Goal: Transaction & Acquisition: Book appointment/travel/reservation

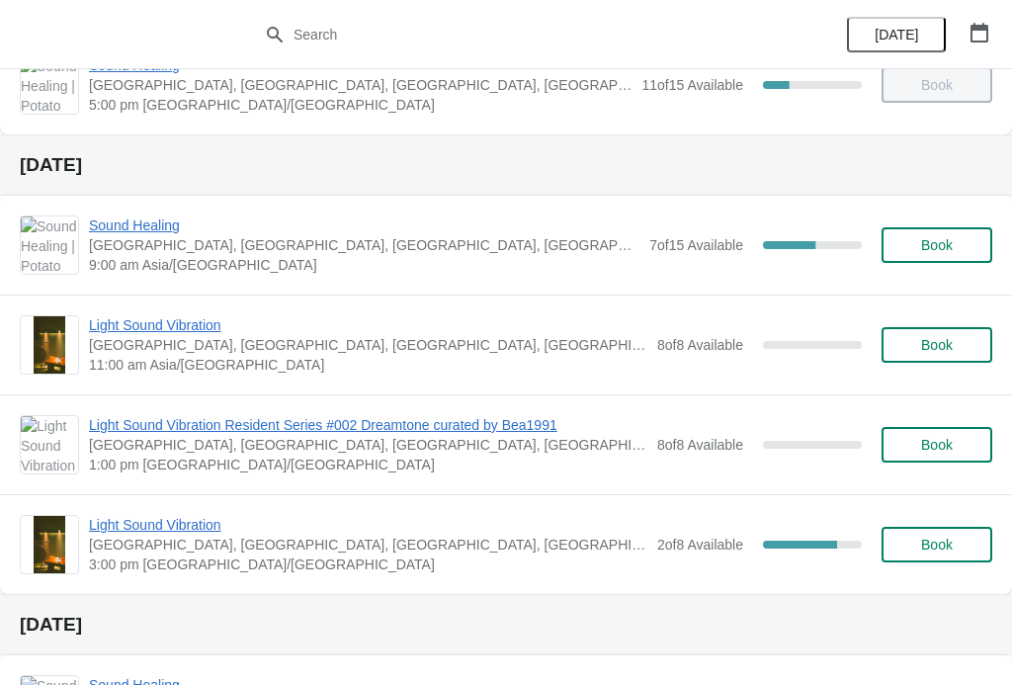
scroll to position [644, 0]
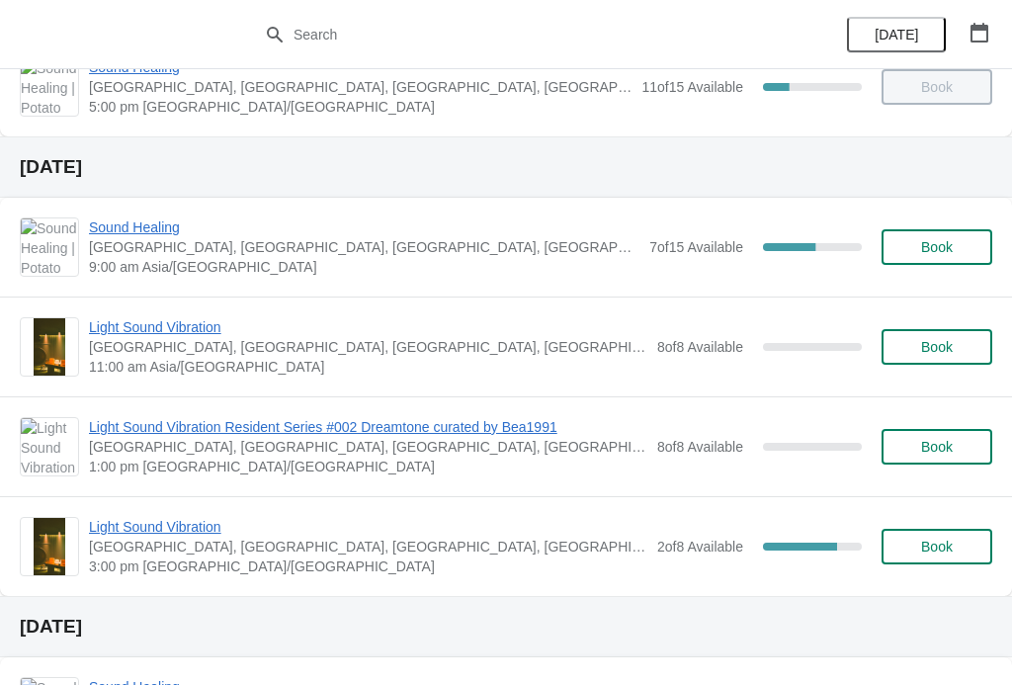
click at [938, 551] on span "Book" at bounding box center [937, 546] width 32 height 16
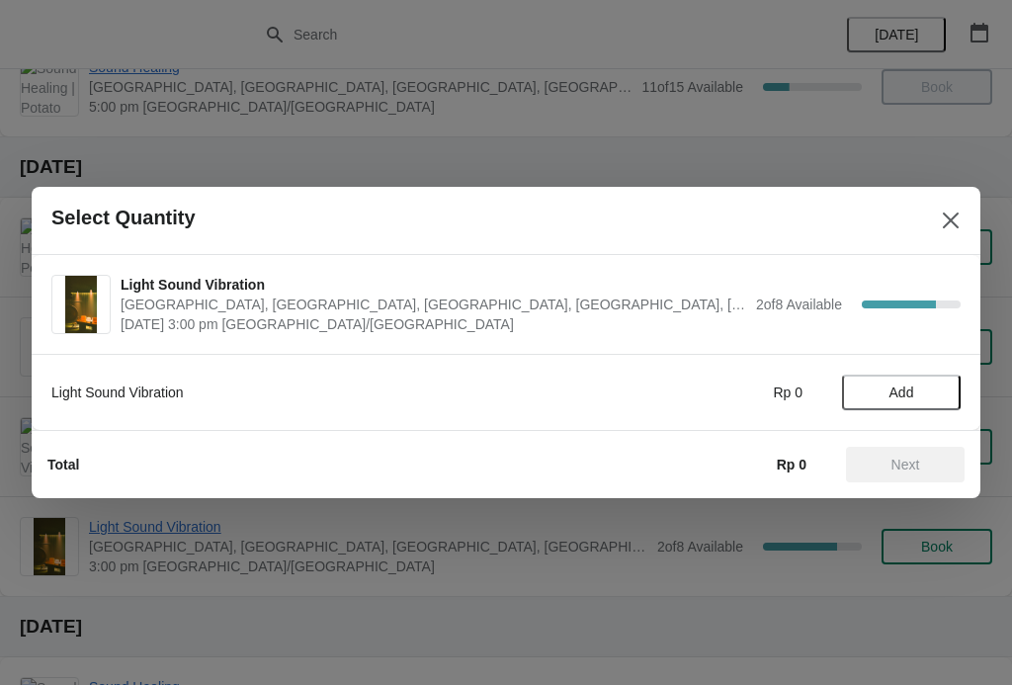
click at [931, 386] on span "Add" at bounding box center [900, 392] width 83 height 16
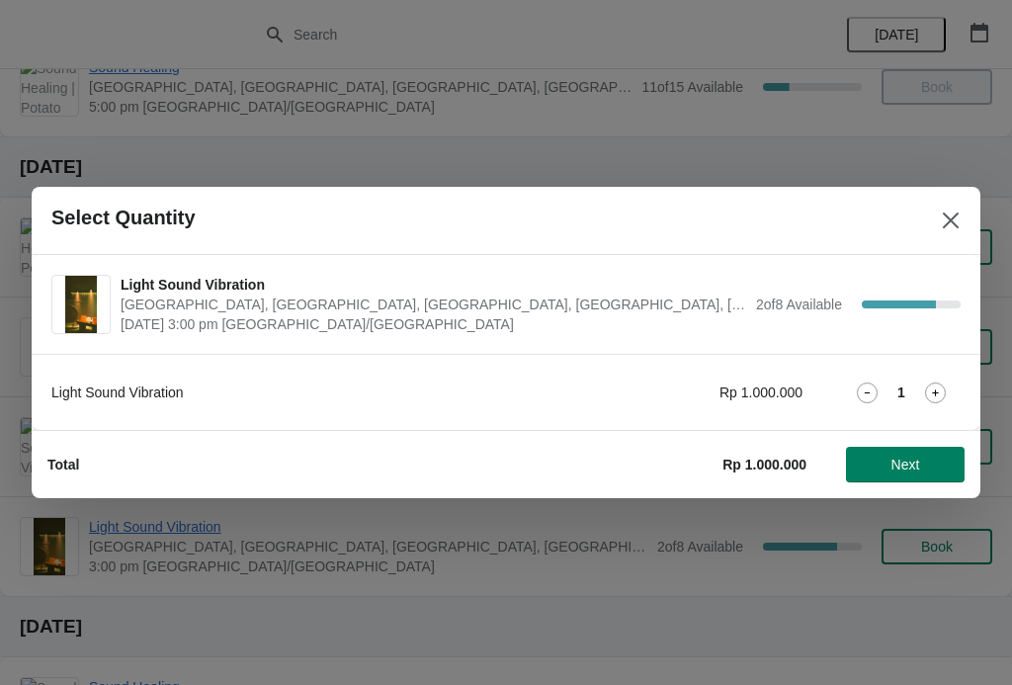
click at [956, 394] on div "1" at bounding box center [901, 392] width 119 height 21
click at [935, 386] on icon at bounding box center [935, 392] width 21 height 21
click at [917, 468] on span "Next" at bounding box center [905, 464] width 29 height 16
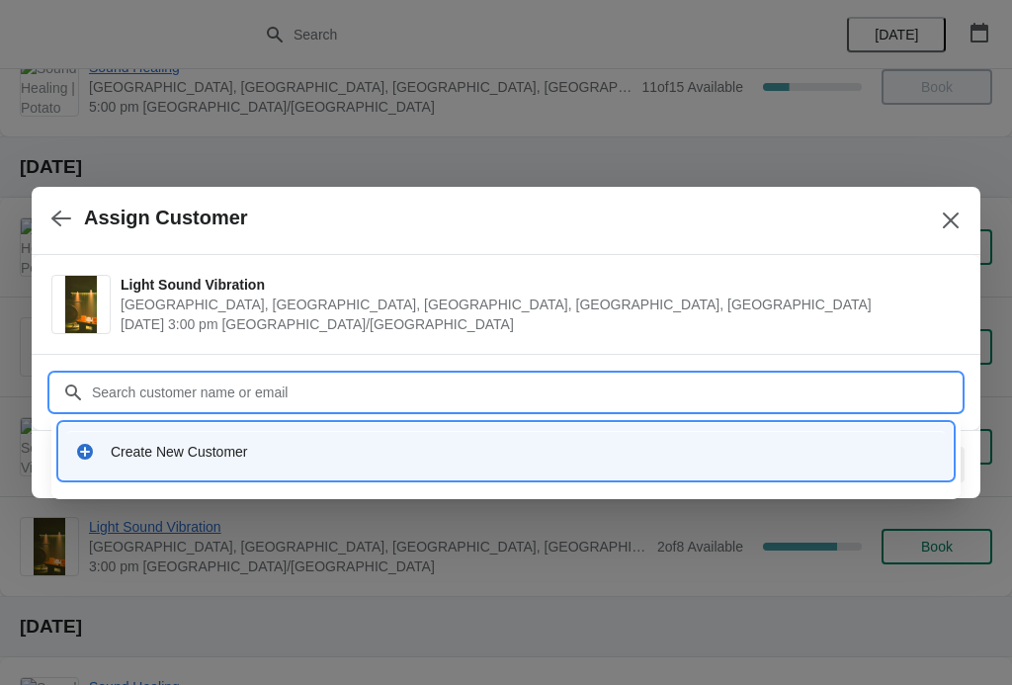
click at [818, 427] on div "Create New Customer" at bounding box center [505, 451] width 893 height 56
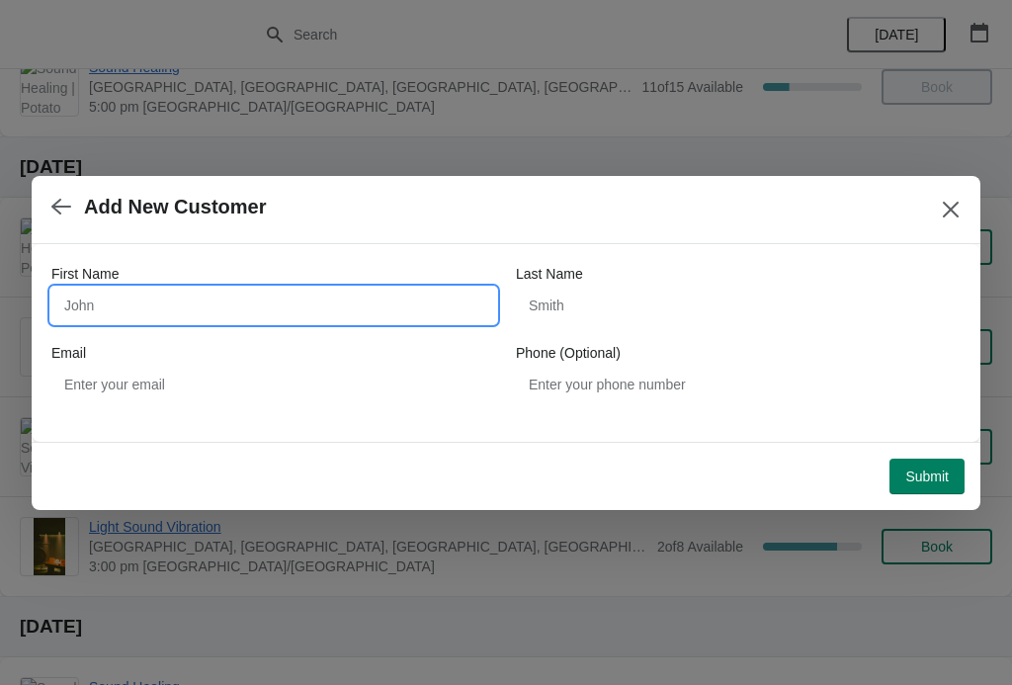
click at [166, 310] on input "First Name" at bounding box center [273, 305] width 445 height 36
type input "Chenyuan"
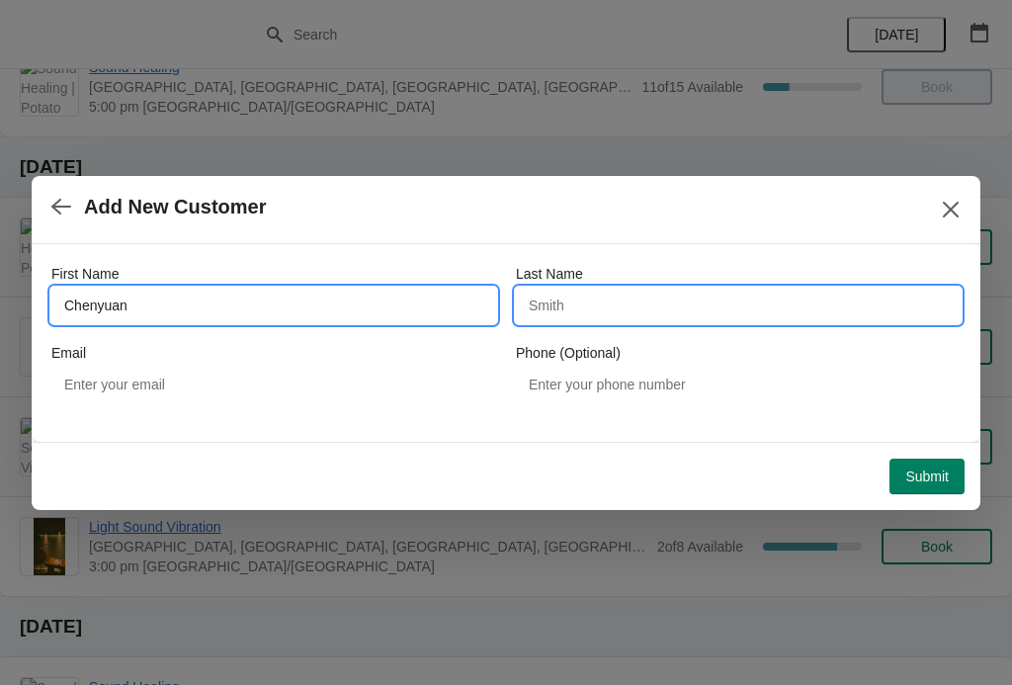
click at [806, 299] on input "Last Name" at bounding box center [738, 305] width 445 height 36
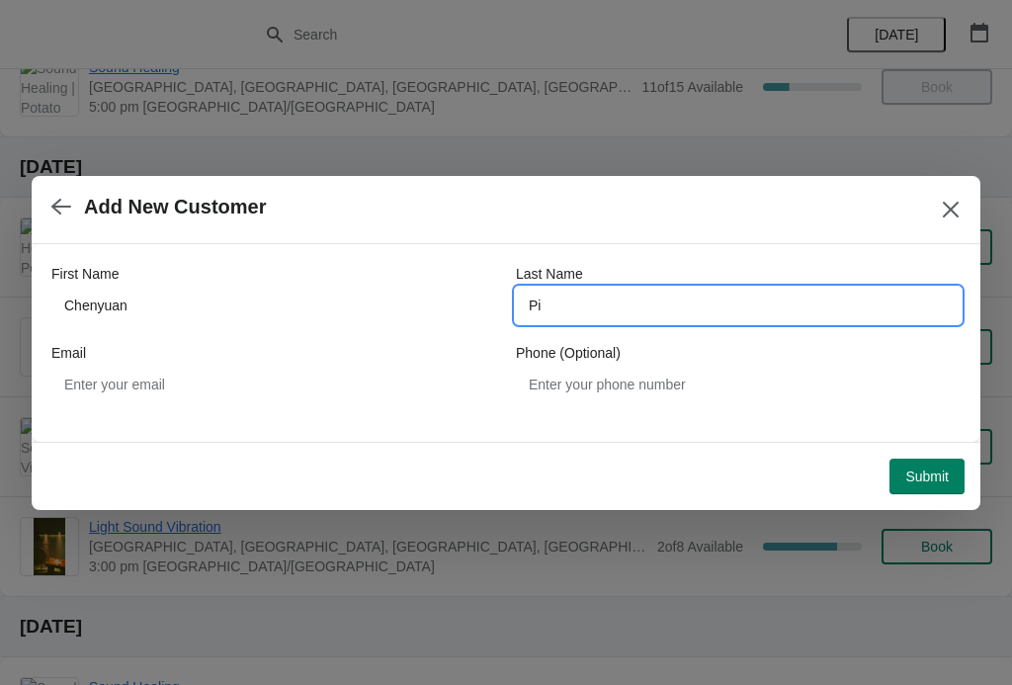
type input "Pi"
click at [935, 472] on span "Submit" at bounding box center [926, 476] width 43 height 16
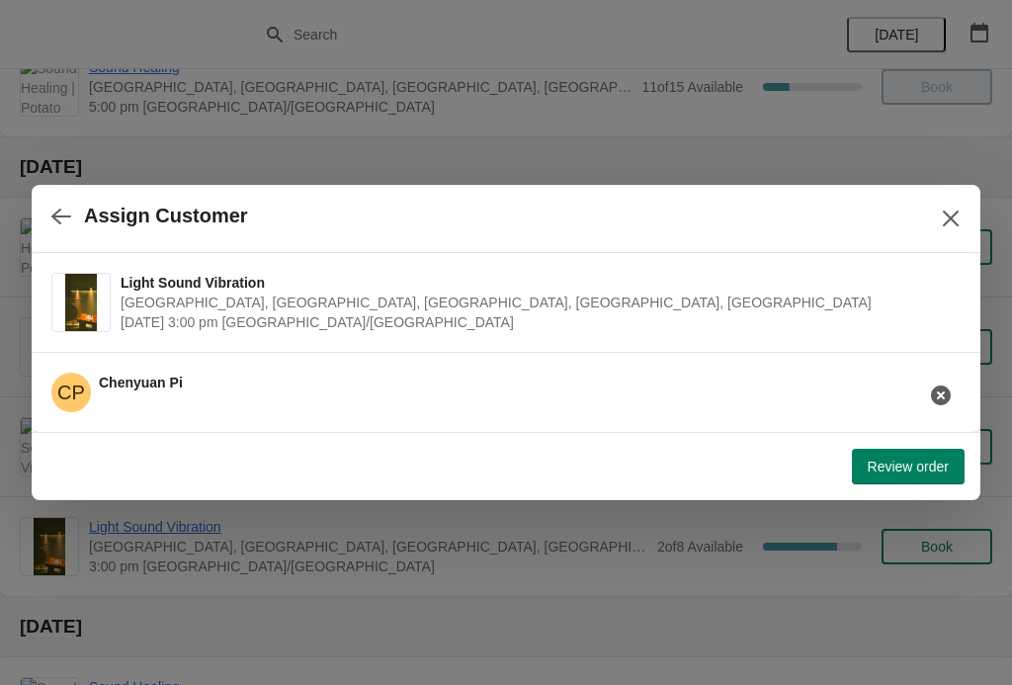
click at [892, 481] on button "Review order" at bounding box center [908, 467] width 113 height 36
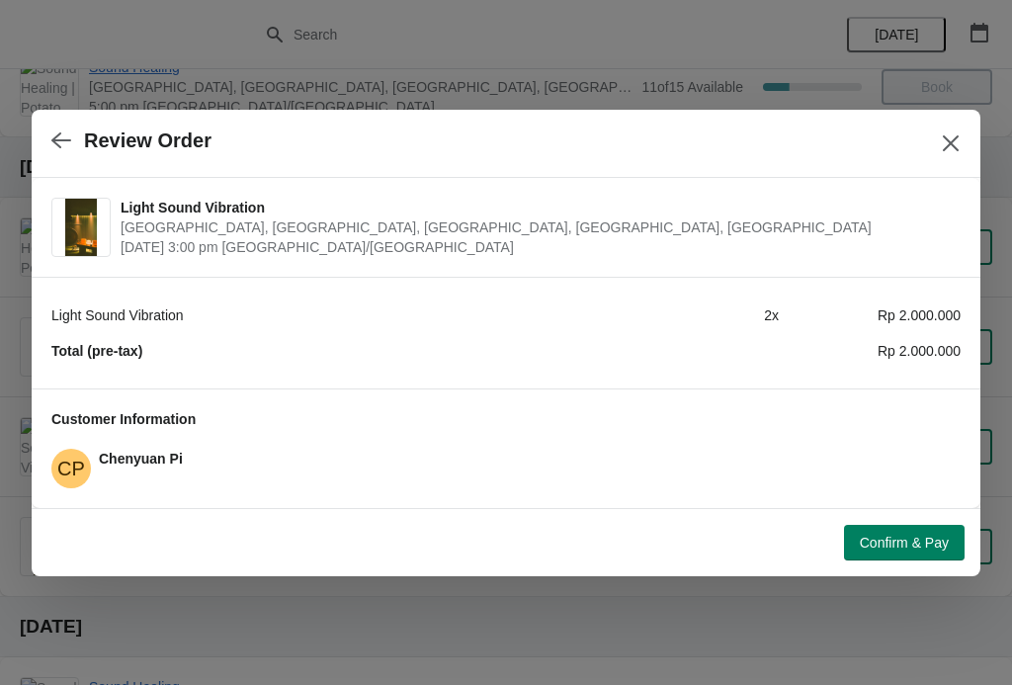
click at [884, 530] on button "Confirm & Pay" at bounding box center [904, 543] width 121 height 36
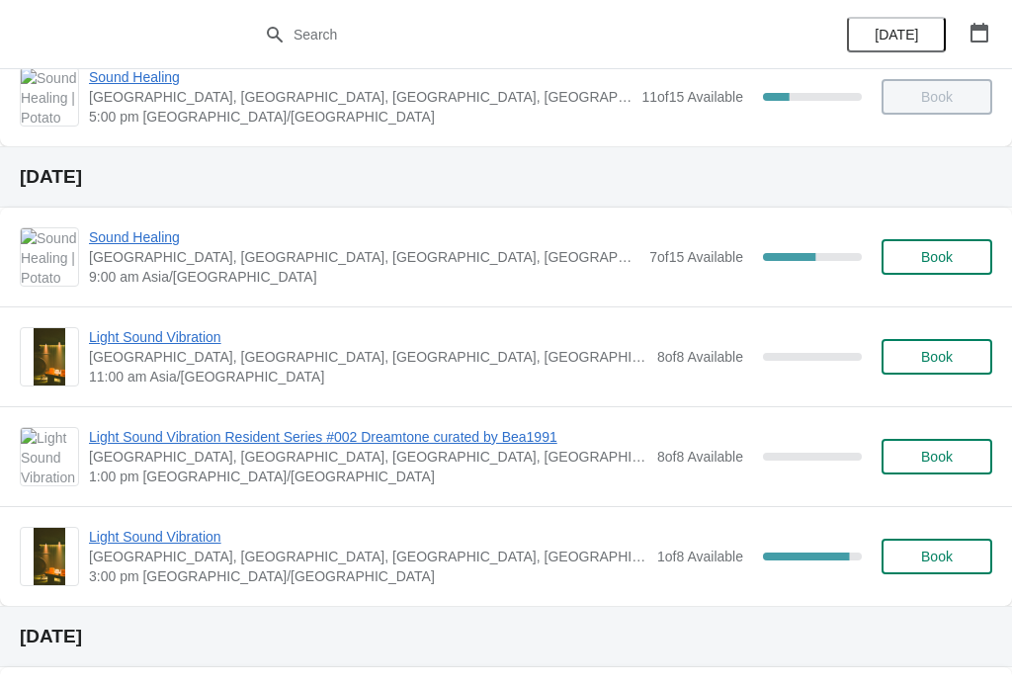
scroll to position [781, 0]
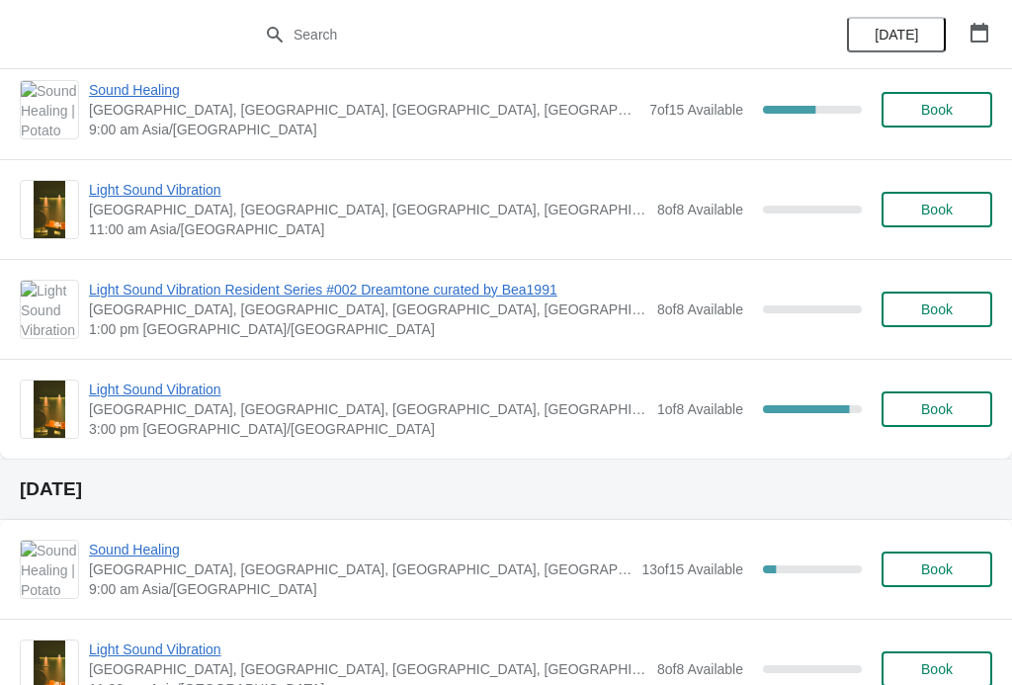
click at [185, 395] on span "Light Sound Vibration" at bounding box center [368, 389] width 558 height 20
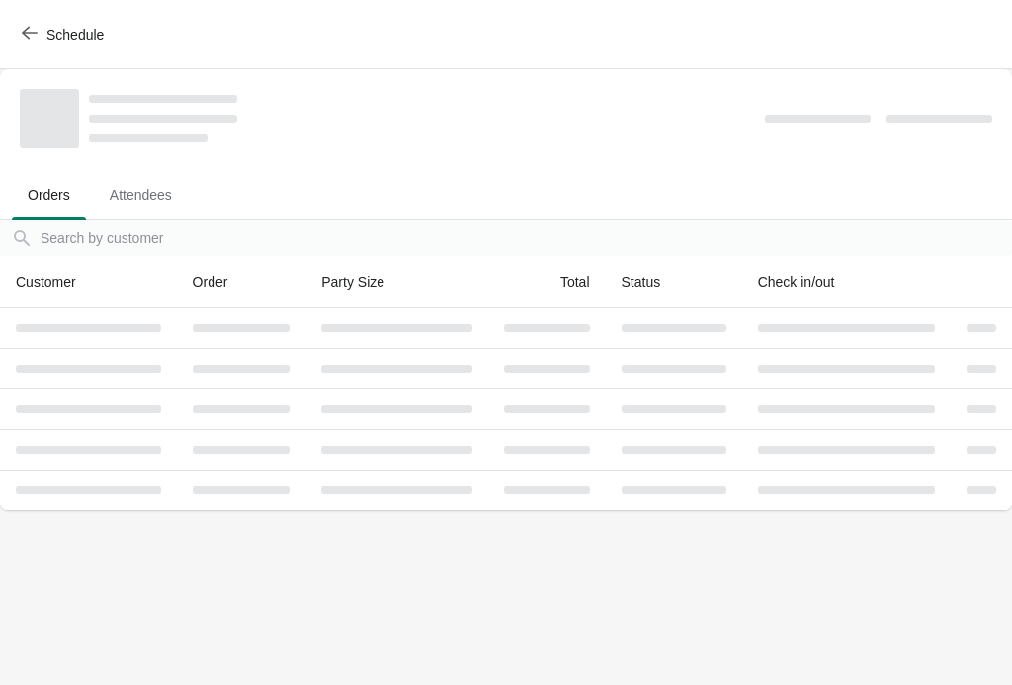
scroll to position [0, 0]
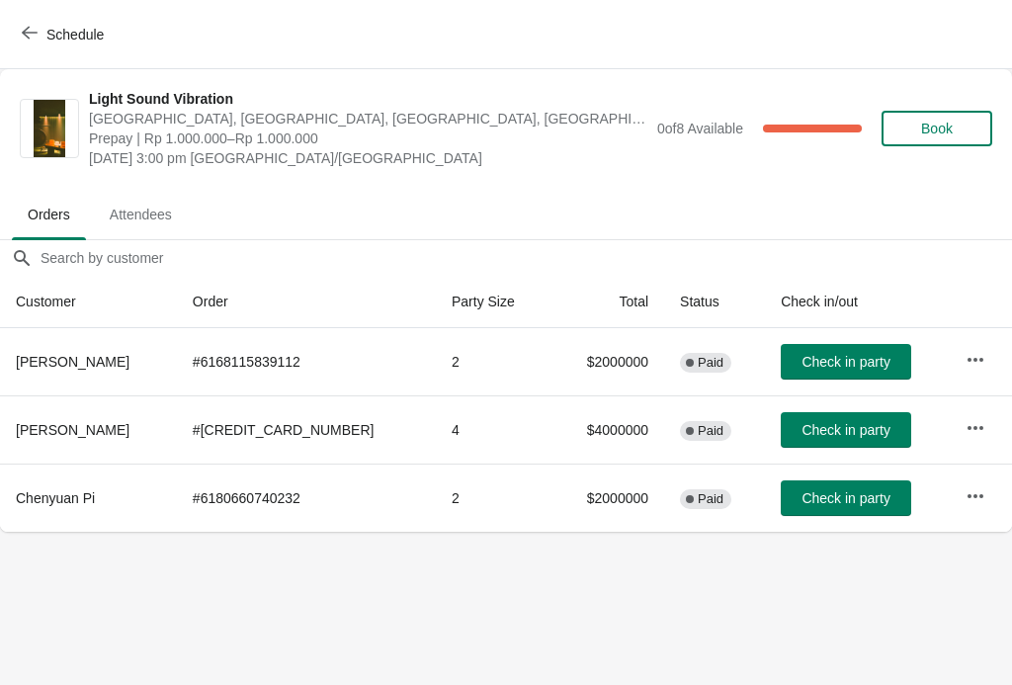
click at [212, 495] on td "# 6180660740232" at bounding box center [306, 497] width 259 height 68
click at [968, 495] on icon "button" at bounding box center [975, 495] width 16 height 4
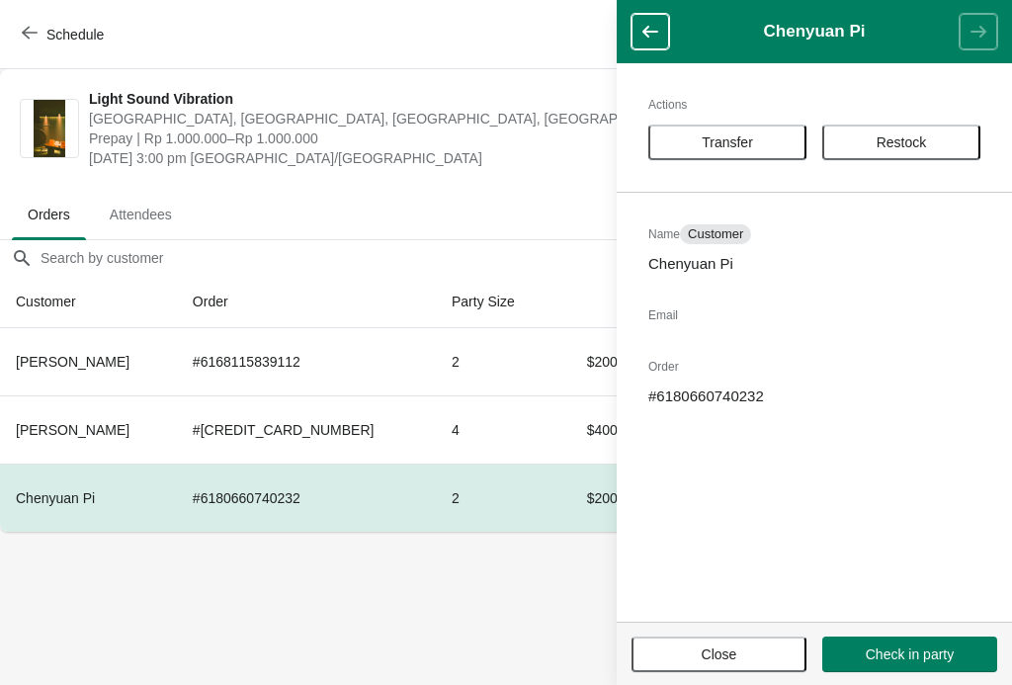
click at [651, 18] on button "button" at bounding box center [650, 32] width 38 height 36
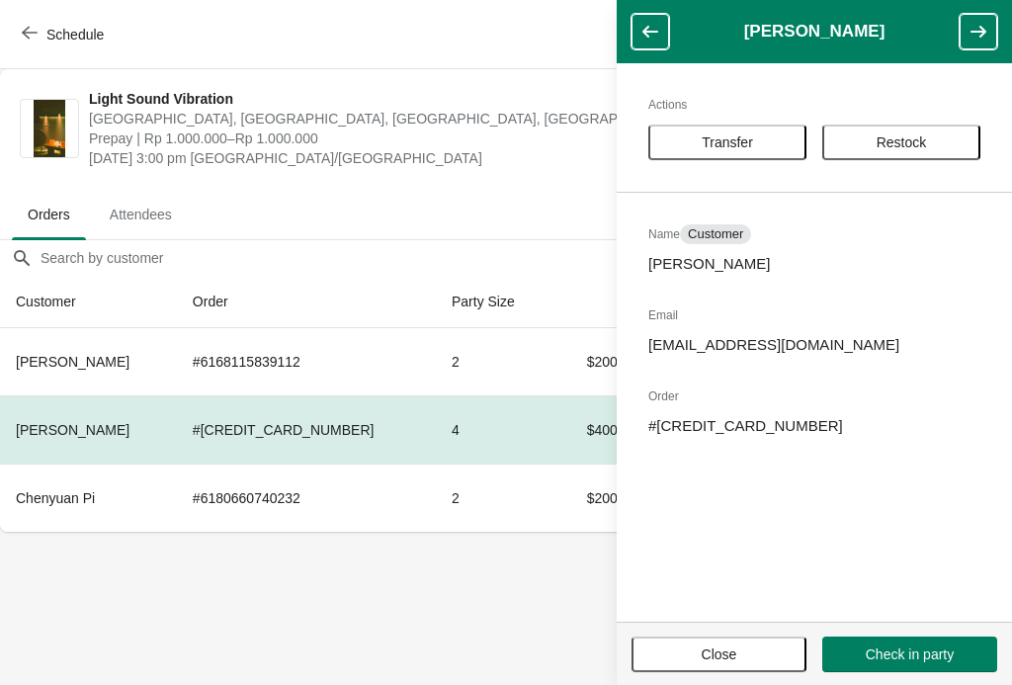
click at [653, 7] on header "Karen Ibbotson" at bounding box center [813, 31] width 395 height 63
click at [651, 26] on icon "button" at bounding box center [650, 32] width 20 height 20
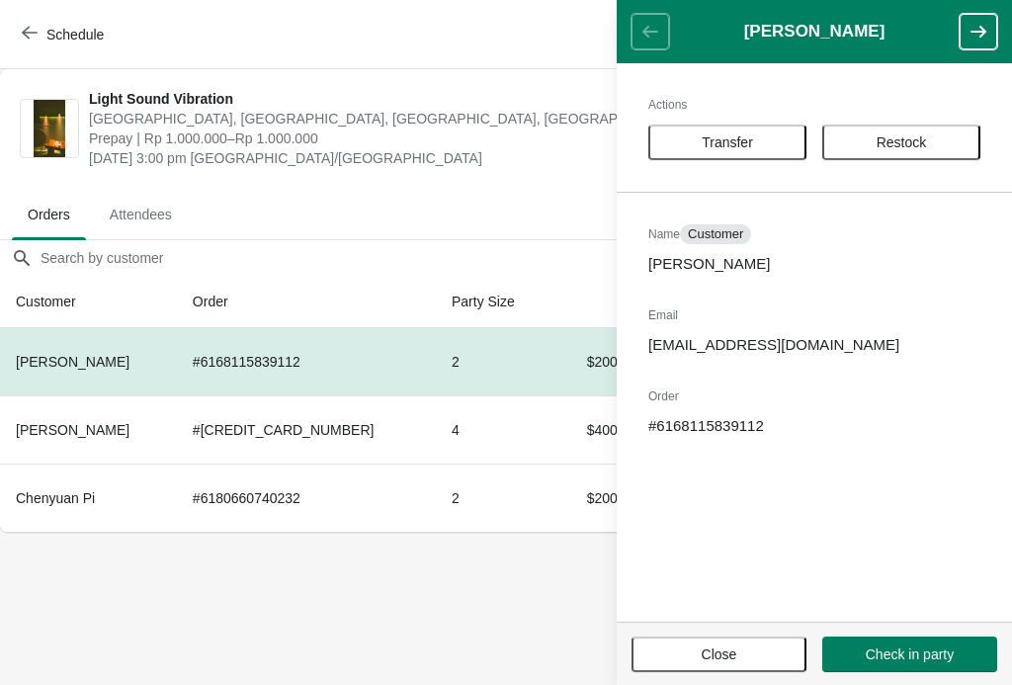
click at [719, 669] on button "Close" at bounding box center [718, 654] width 175 height 36
